Goal: Task Accomplishment & Management: Manage account settings

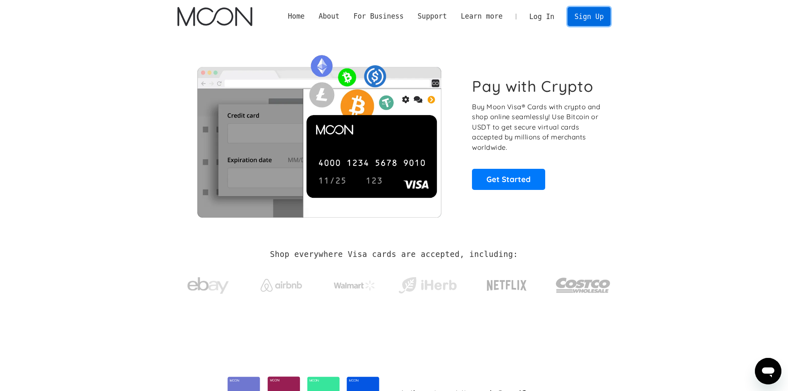
click at [587, 14] on link "Sign Up" at bounding box center [589, 16] width 43 height 19
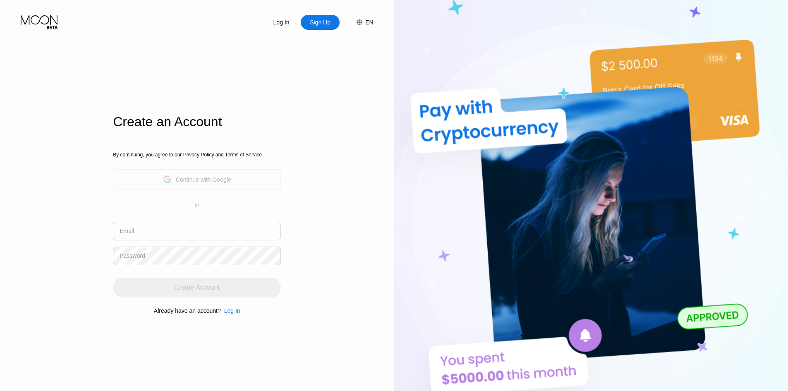
click at [194, 179] on div "Continue with Google" at bounding box center [203, 179] width 55 height 7
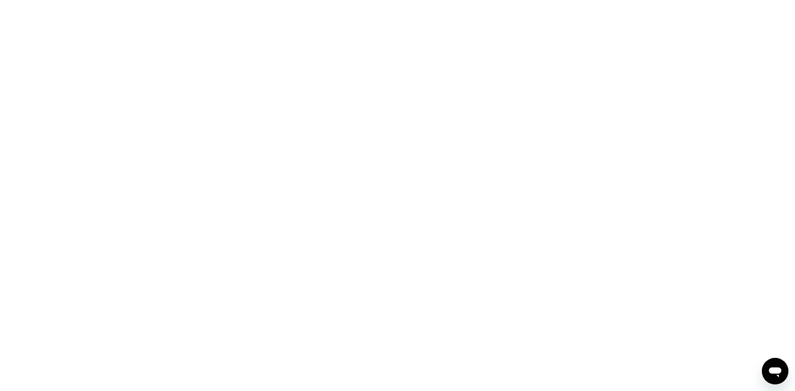
click at [217, 3] on div at bounding box center [397, 195] width 795 height 391
click at [83, 132] on div at bounding box center [397, 195] width 795 height 391
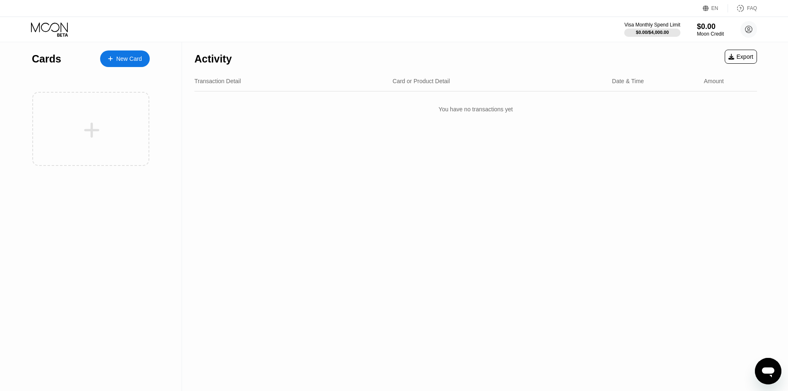
click at [113, 63] on div "New Card" at bounding box center [125, 58] width 50 height 17
